Goal: Task Accomplishment & Management: Use online tool/utility

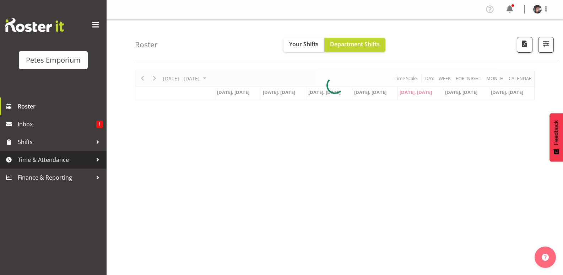
click at [64, 158] on span "Time & Attendance" at bounding box center [55, 159] width 75 height 11
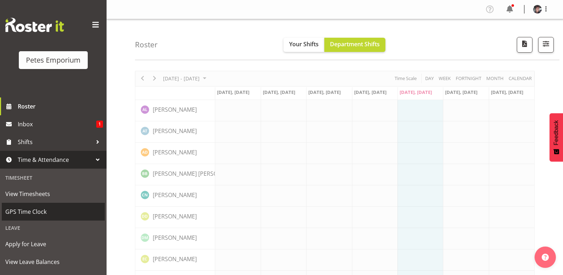
click at [43, 209] on span "GPS Time Clock" at bounding box center [53, 211] width 96 height 11
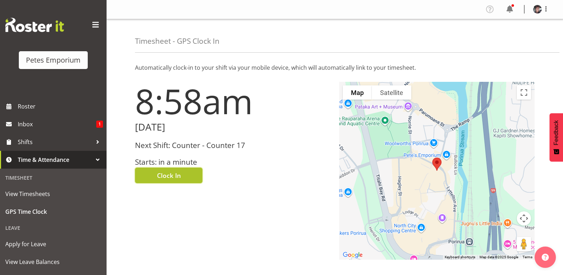
click at [179, 174] on span "Clock In" at bounding box center [169, 175] width 24 height 9
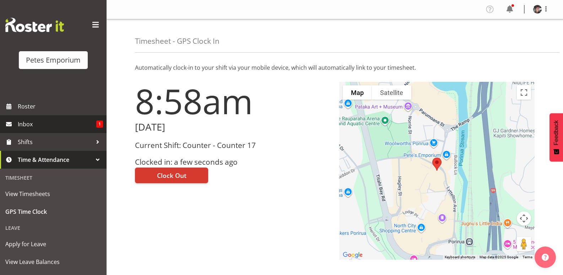
click at [96, 124] on span "1" at bounding box center [99, 123] width 7 height 7
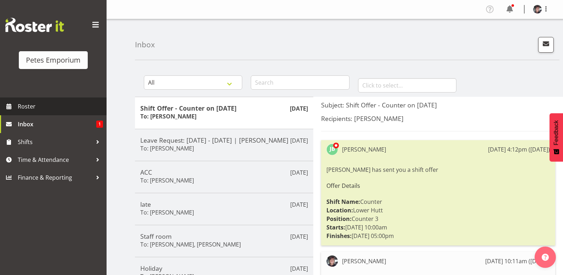
click at [28, 104] on span "Roster" at bounding box center [60, 106] width 85 height 11
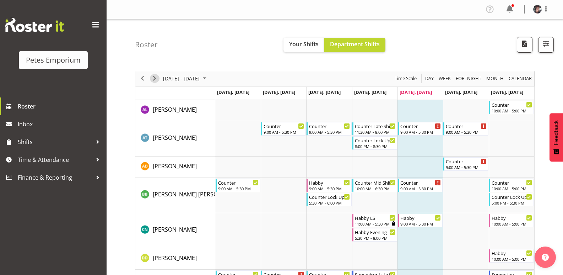
click at [156, 75] on span "Next" at bounding box center [154, 78] width 9 height 9
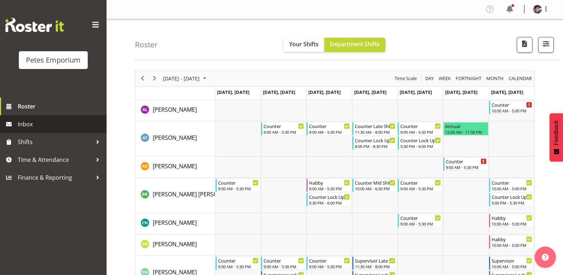
click at [46, 122] on span "Inbox" at bounding box center [60, 124] width 85 height 11
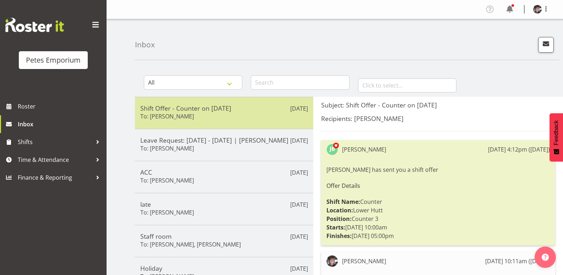
click at [255, 112] on div "Shift Offer - Counter on [DATE] To: [PERSON_NAME]" at bounding box center [224, 112] width 168 height 17
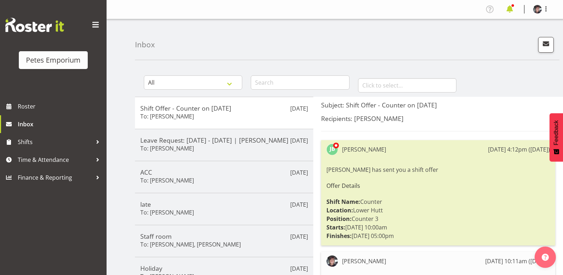
click at [508, 8] on span at bounding box center [509, 9] width 11 height 11
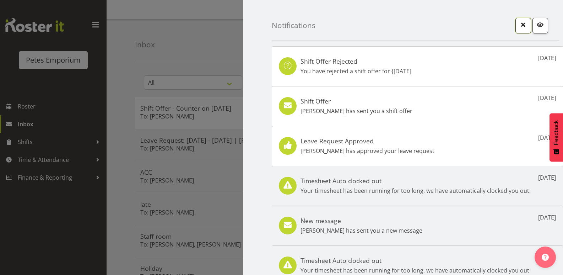
click at [519, 24] on span "button" at bounding box center [523, 24] width 9 height 9
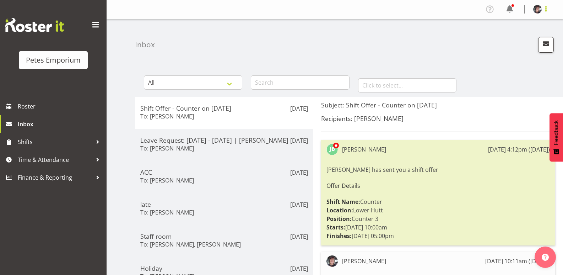
click at [547, 11] on span at bounding box center [546, 9] width 9 height 9
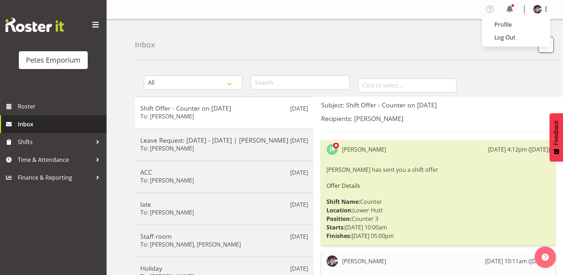
click at [31, 124] on span "Inbox" at bounding box center [60, 124] width 85 height 11
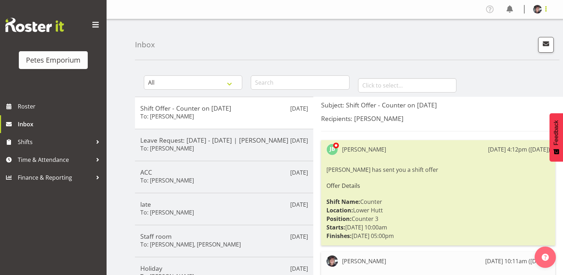
click at [545, 9] on span at bounding box center [546, 9] width 9 height 9
click at [509, 36] on link "Log Out" at bounding box center [516, 37] width 68 height 13
